Goal: Use online tool/utility

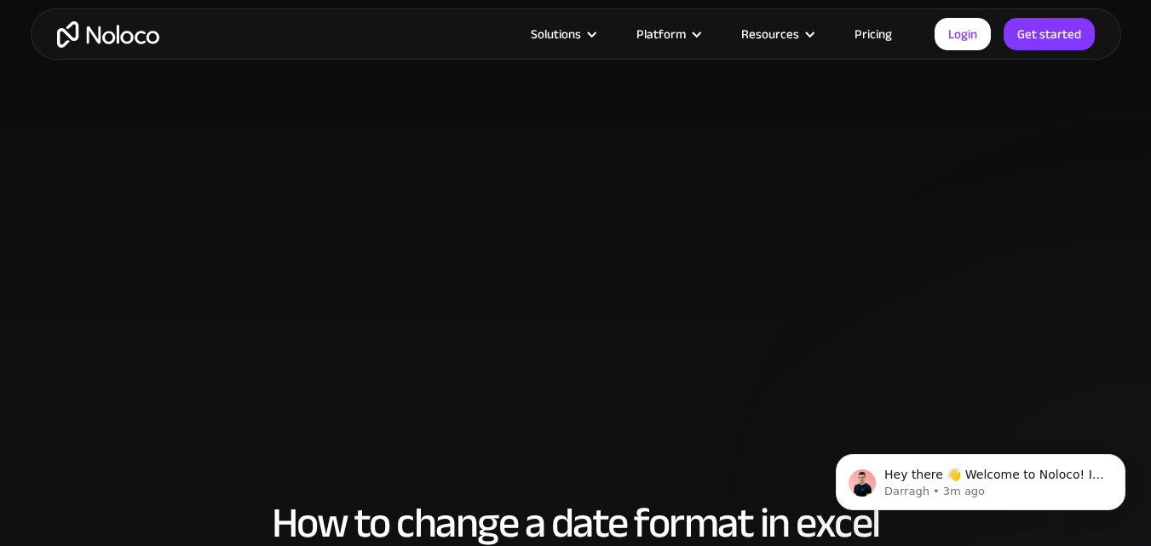
scroll to position [1371, 0]
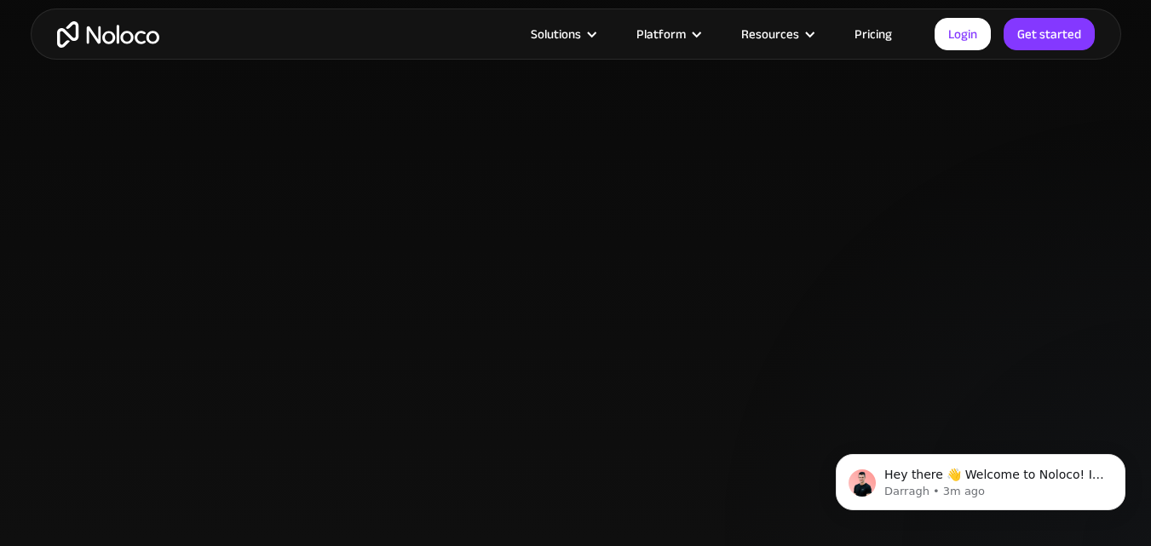
click at [1097, 216] on div at bounding box center [576, 290] width 1091 height 602
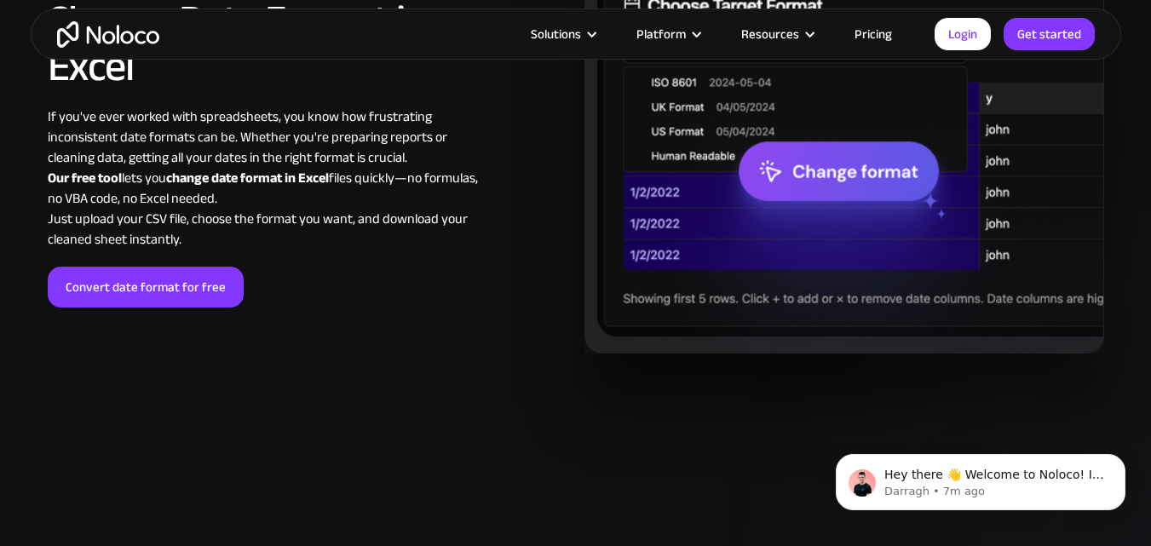
scroll to position [2294, 0]
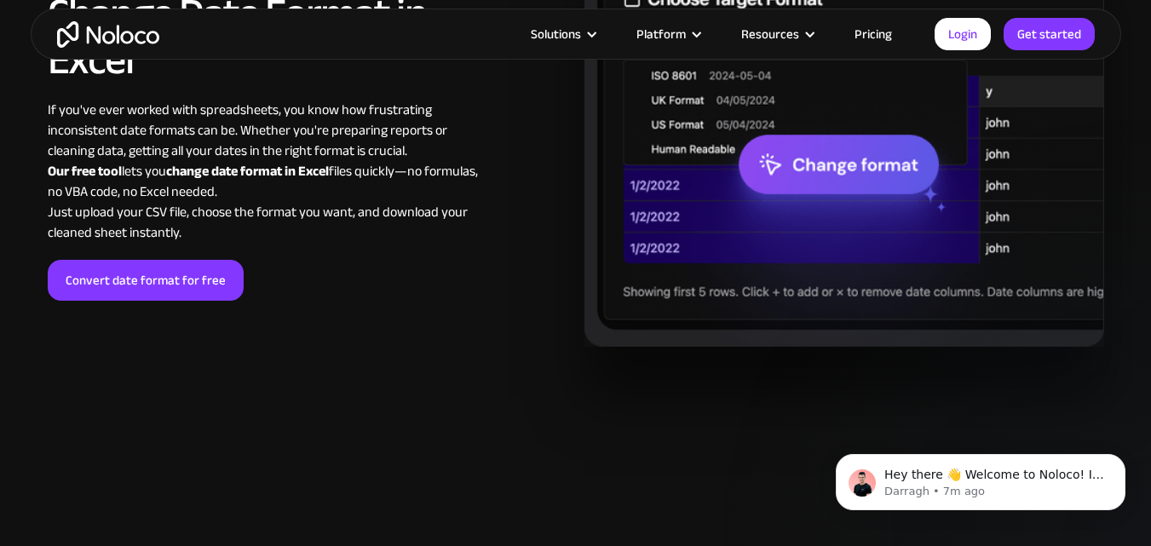
click at [818, 163] on img at bounding box center [844, 146] width 520 height 402
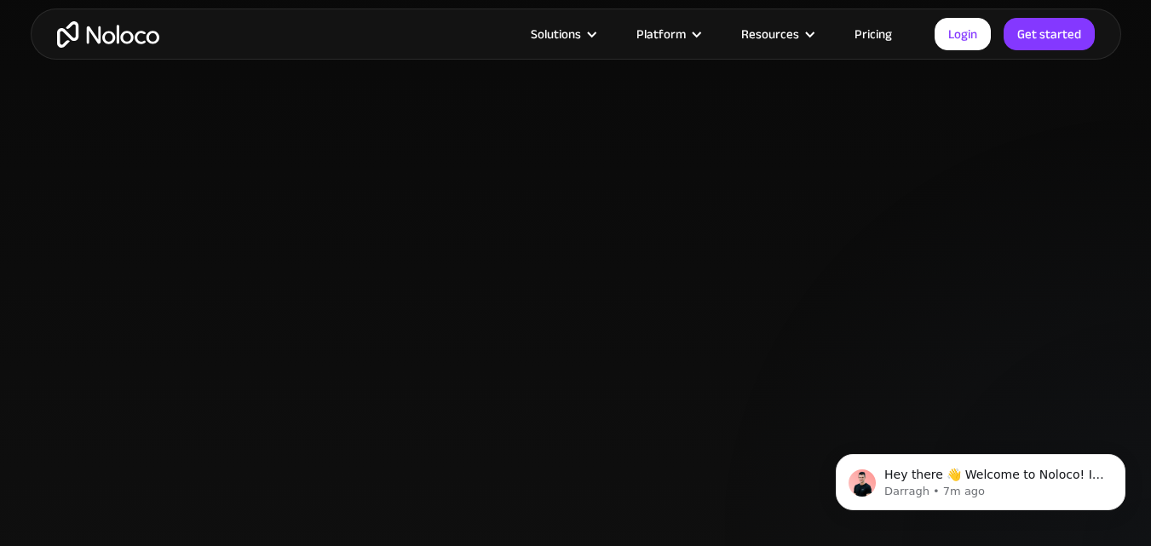
scroll to position [1357, 0]
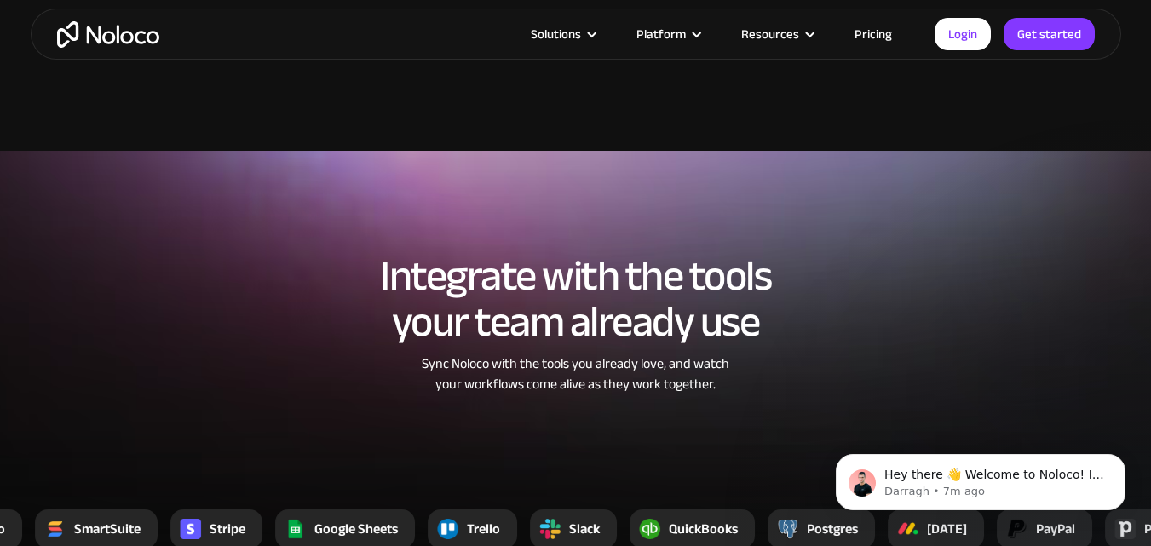
scroll to position [2897, 0]
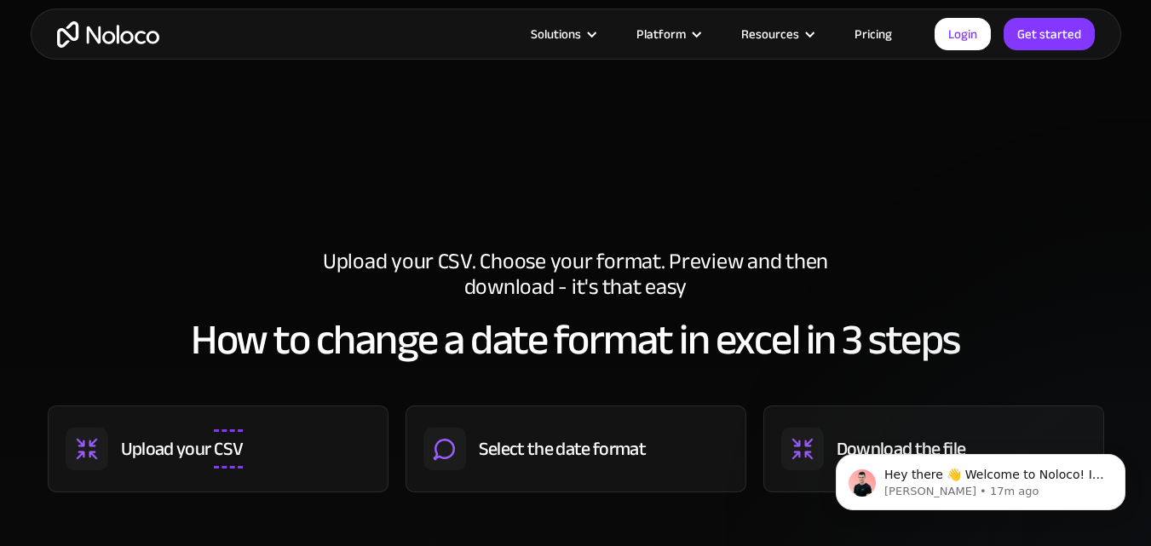
scroll to position [937, 0]
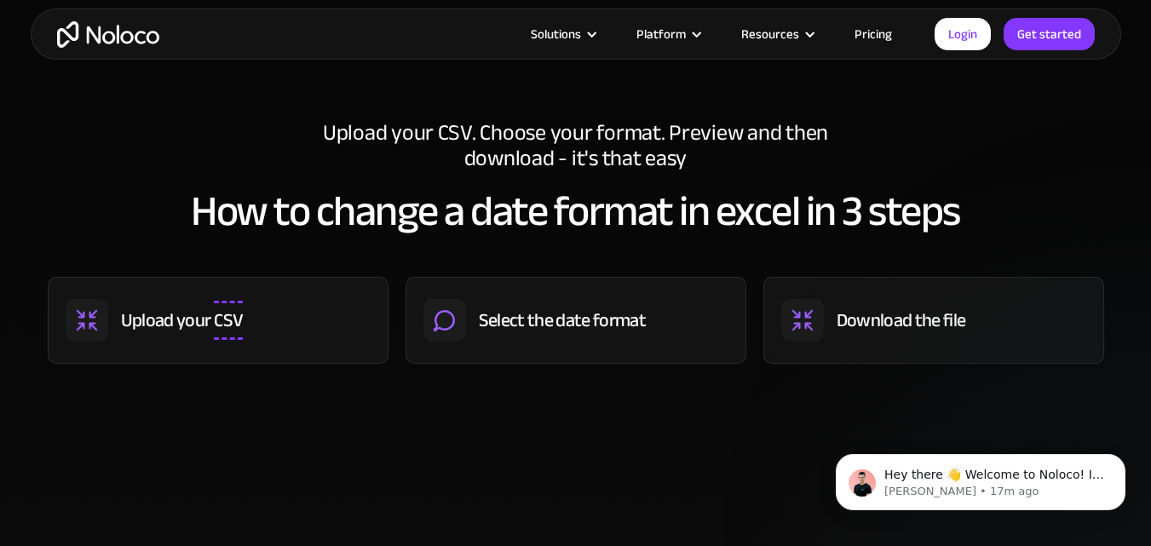
click at [193, 313] on div "Upload your" at bounding box center [166, 321] width 90 height 26
click at [582, 322] on div "Select the date format" at bounding box center [562, 321] width 167 height 26
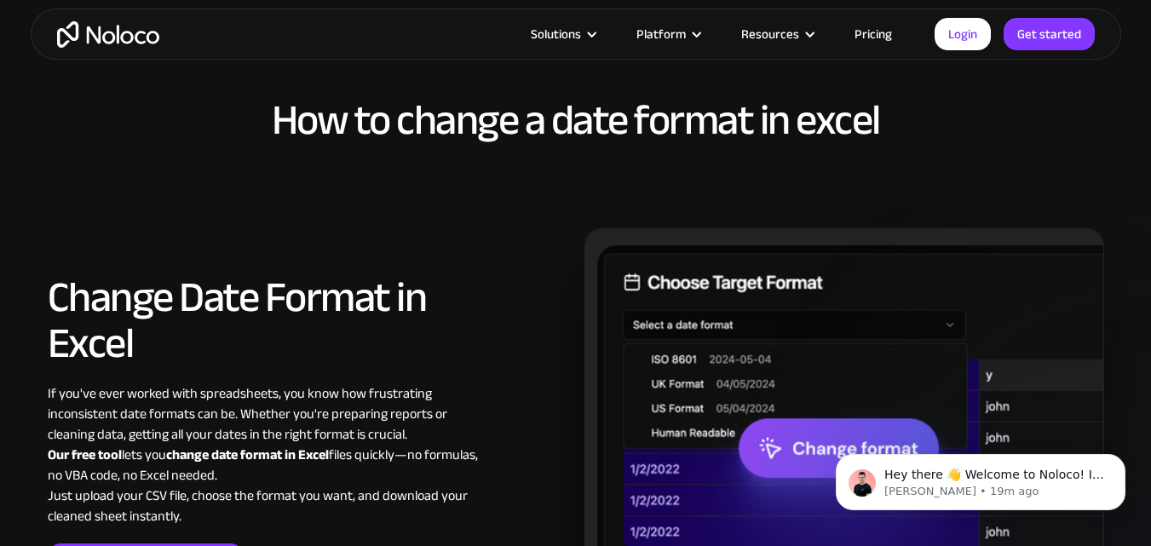
scroll to position [1704, 0]
